Goal: Task Accomplishment & Management: Use online tool/utility

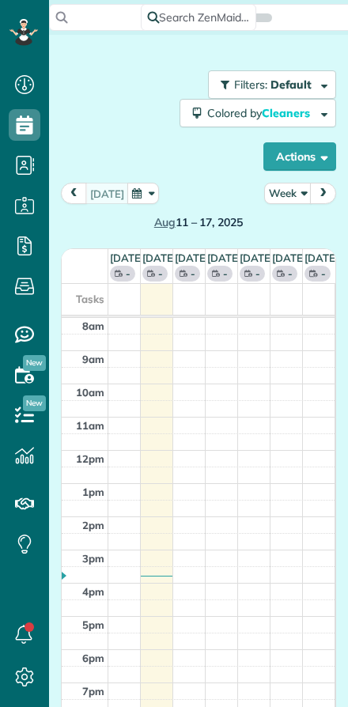
scroll to position [7, 7]
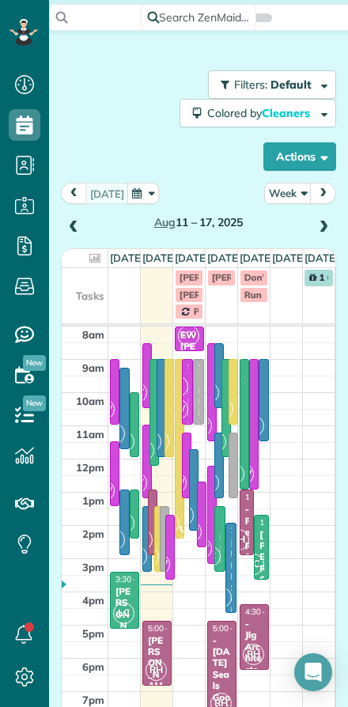
click at [283, 188] on button "Week" at bounding box center [287, 193] width 47 height 21
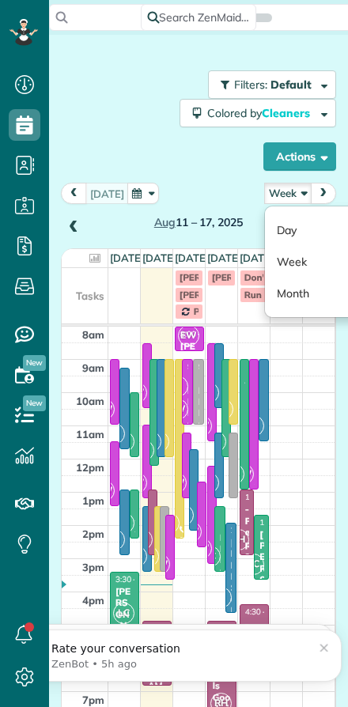
scroll to position [0, 0]
click at [290, 237] on link "Day" at bounding box center [327, 230] width 125 height 32
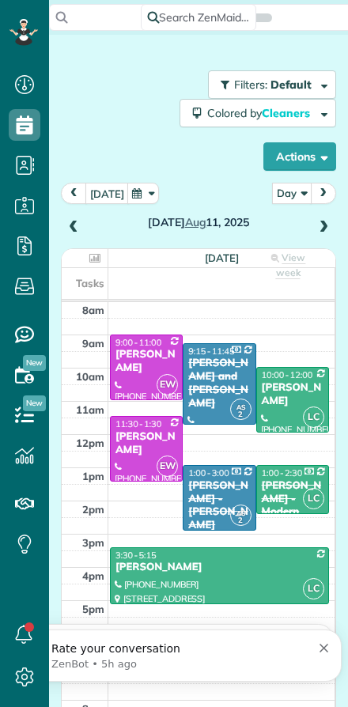
click at [107, 198] on button "[DATE]" at bounding box center [107, 193] width 44 height 21
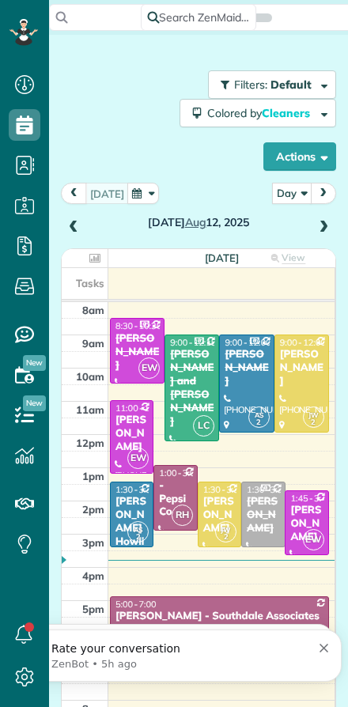
click at [211, 520] on div "[PERSON_NAME]" at bounding box center [220, 515] width 34 height 40
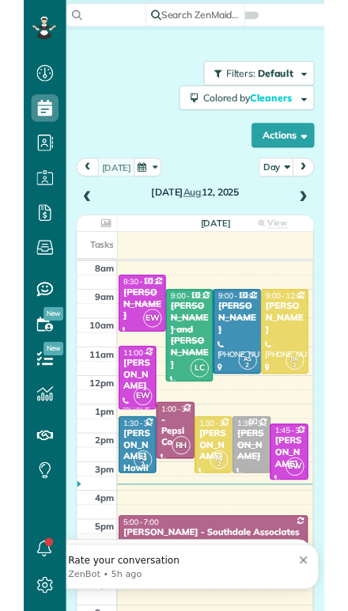
scroll to position [646, 49]
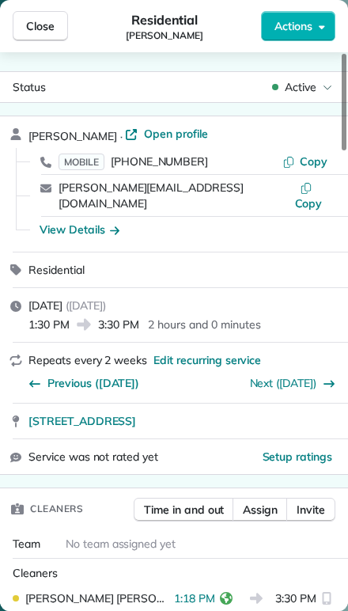
click at [14, 136] on icon at bounding box center [15, 134] width 10 height 12
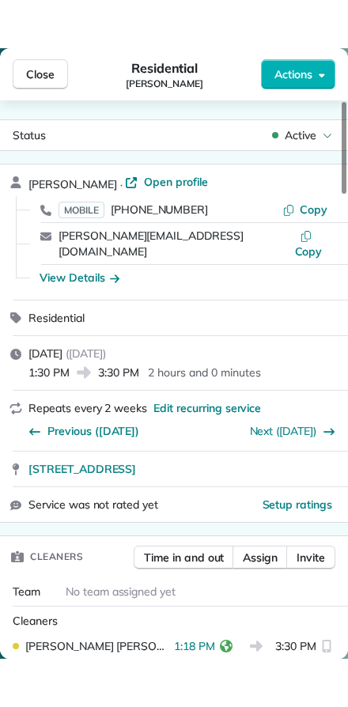
scroll to position [611, 49]
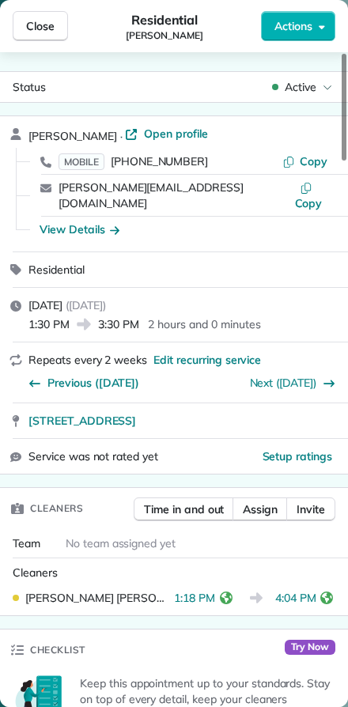
scroll to position [707, 49]
click at [38, 37] on button "Close" at bounding box center [40, 26] width 55 height 30
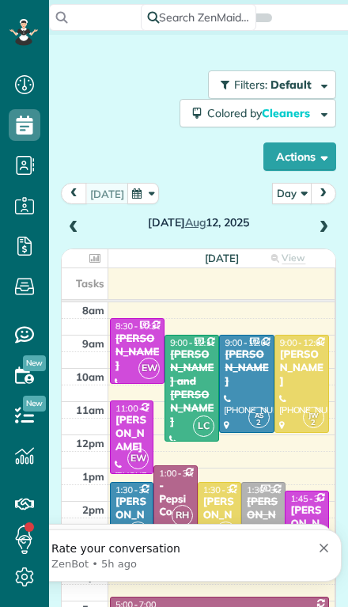
scroll to position [642, 49]
